Goal: Task Accomplishment & Management: Manage account settings

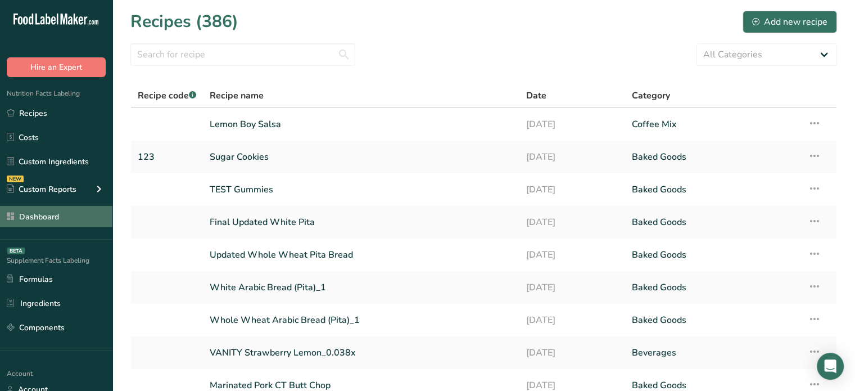
click at [90, 218] on link "Dashboard" at bounding box center [56, 216] width 112 height 21
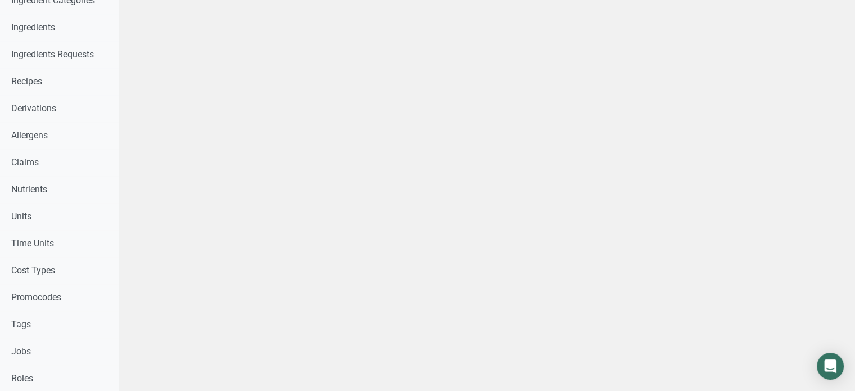
scroll to position [474, 0]
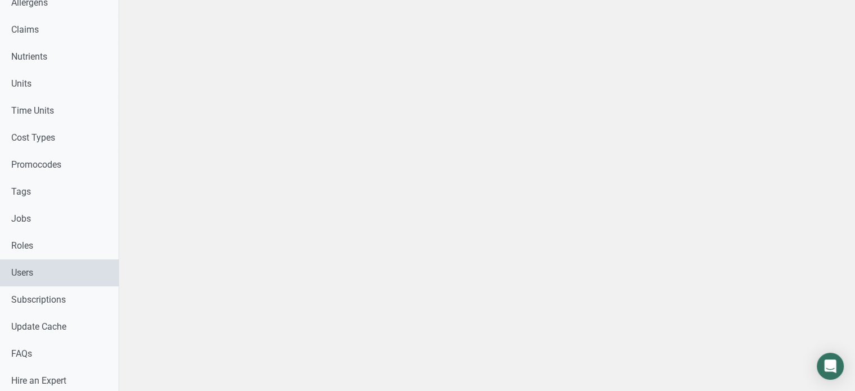
click at [71, 276] on link "Users" at bounding box center [59, 272] width 119 height 27
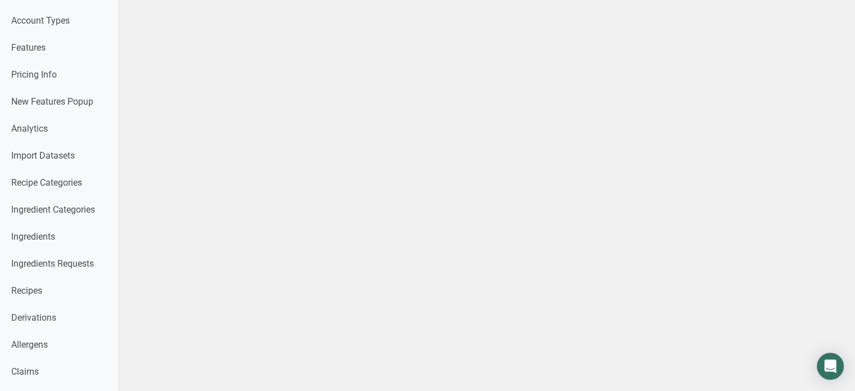
scroll to position [19, 0]
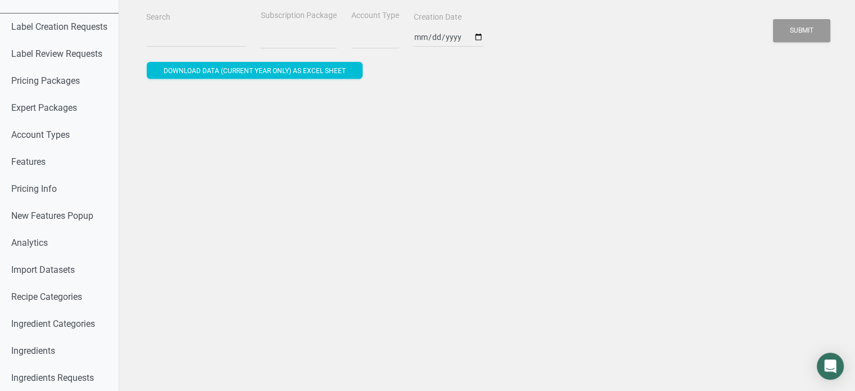
select select
click at [193, 41] on input "Search" at bounding box center [196, 37] width 100 height 20
paste input "[EMAIL_ADDRESS][DOMAIN_NAME]"
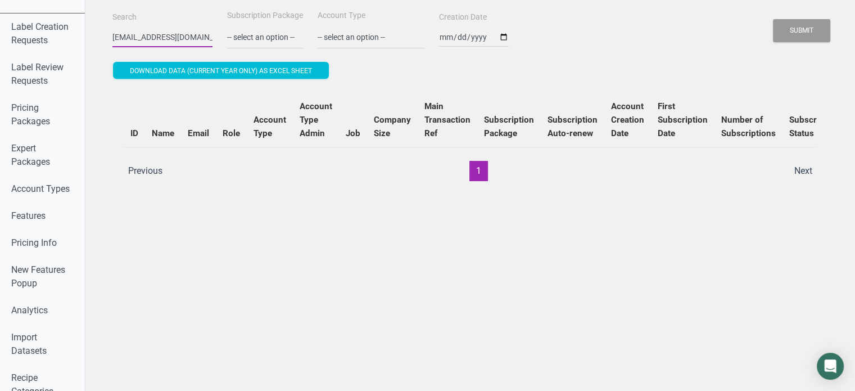
type input "[EMAIL_ADDRESS][DOMAIN_NAME]"
click at [773, 19] on button "Submit" at bounding box center [801, 30] width 57 height 23
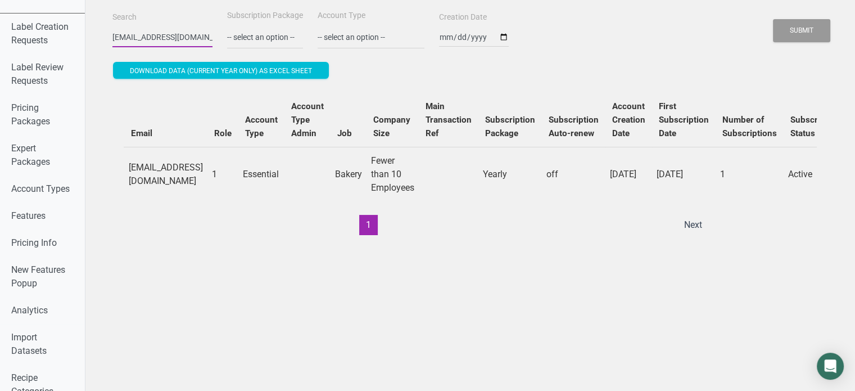
scroll to position [0, 0]
